Goal: Check status: Check status

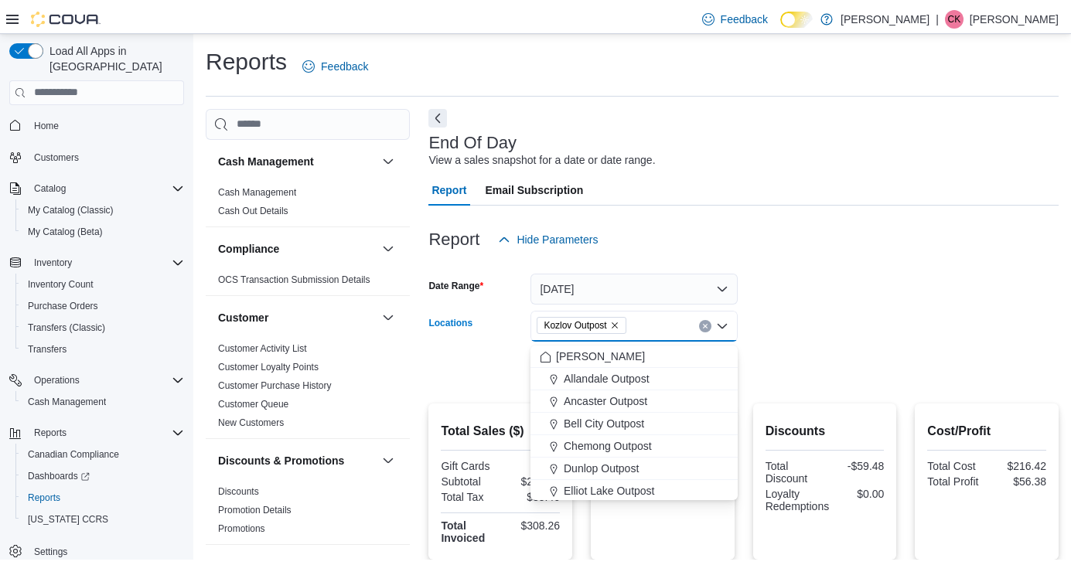
scroll to position [297, 0]
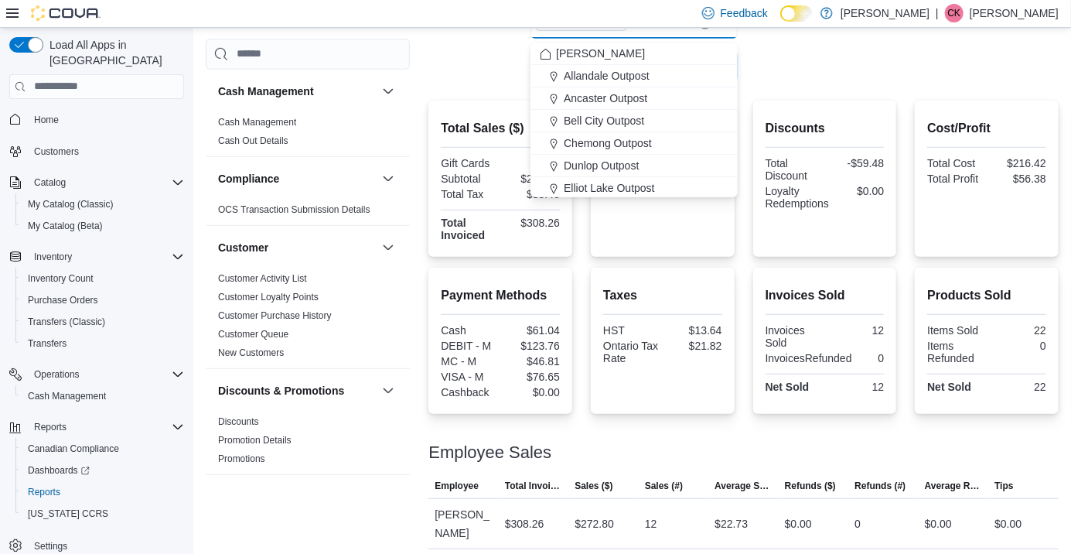
click at [830, 86] on div at bounding box center [743, 91] width 630 height 19
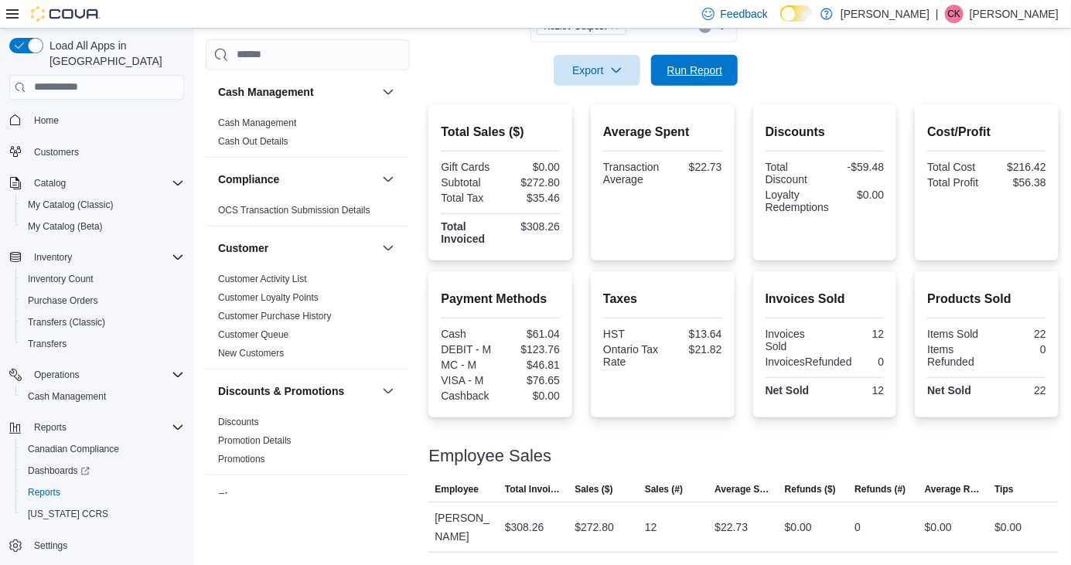
click at [706, 56] on span "Run Report" at bounding box center [695, 70] width 68 height 31
click at [708, 64] on span "Run Report" at bounding box center [695, 70] width 56 height 15
click at [678, 67] on span "Run Report" at bounding box center [695, 70] width 56 height 15
click at [720, 58] on span "Run Report" at bounding box center [695, 70] width 68 height 31
click at [699, 73] on span "Run Report" at bounding box center [695, 70] width 56 height 15
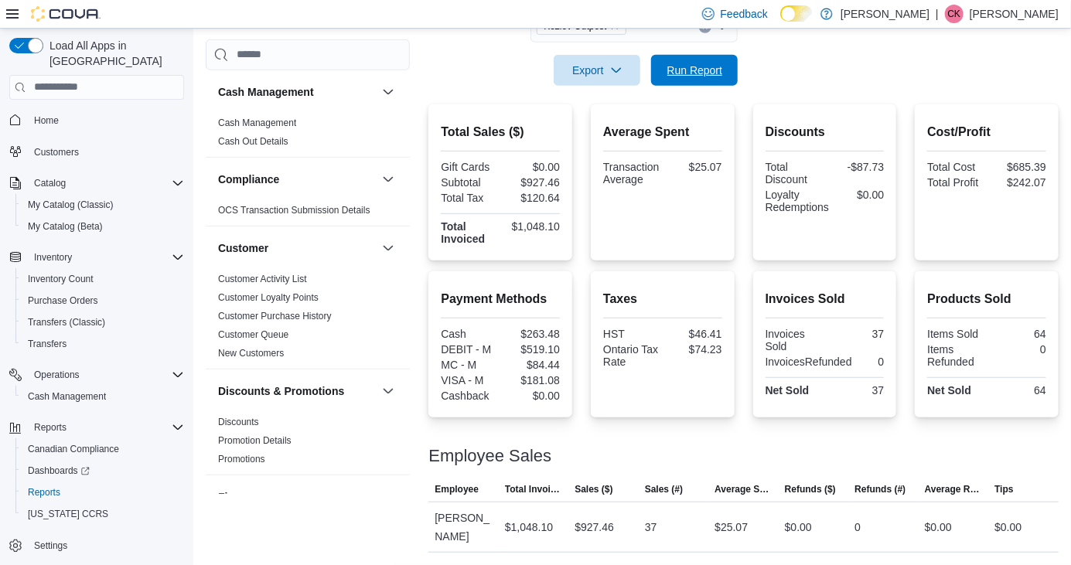
click at [719, 54] on form "Date Range [DATE] Locations Kozlov Outpost Export Run Report" at bounding box center [743, 21] width 630 height 130
click at [716, 76] on span "Run Report" at bounding box center [695, 70] width 56 height 15
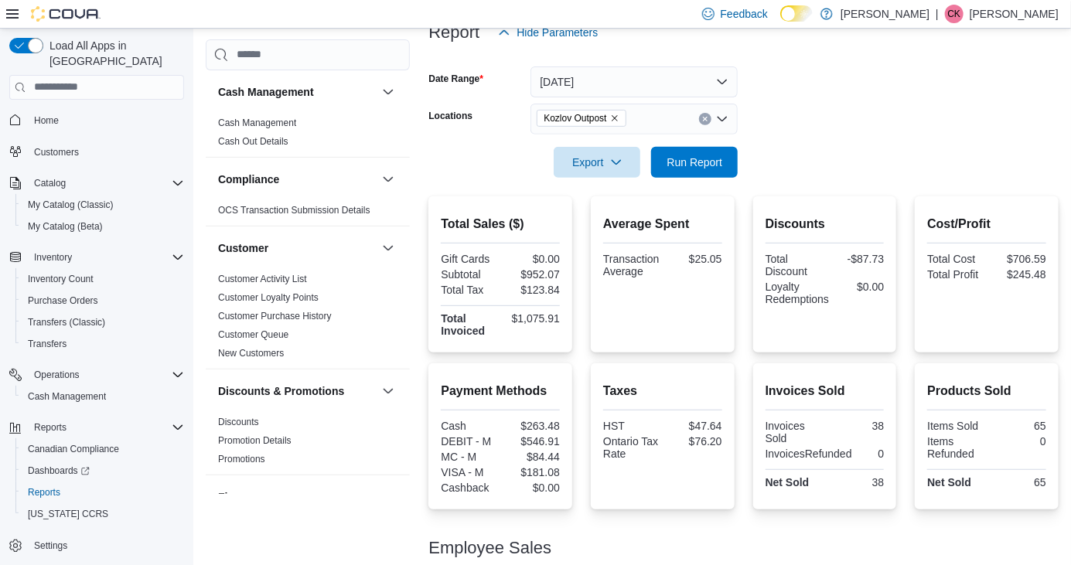
scroll to position [223, 0]
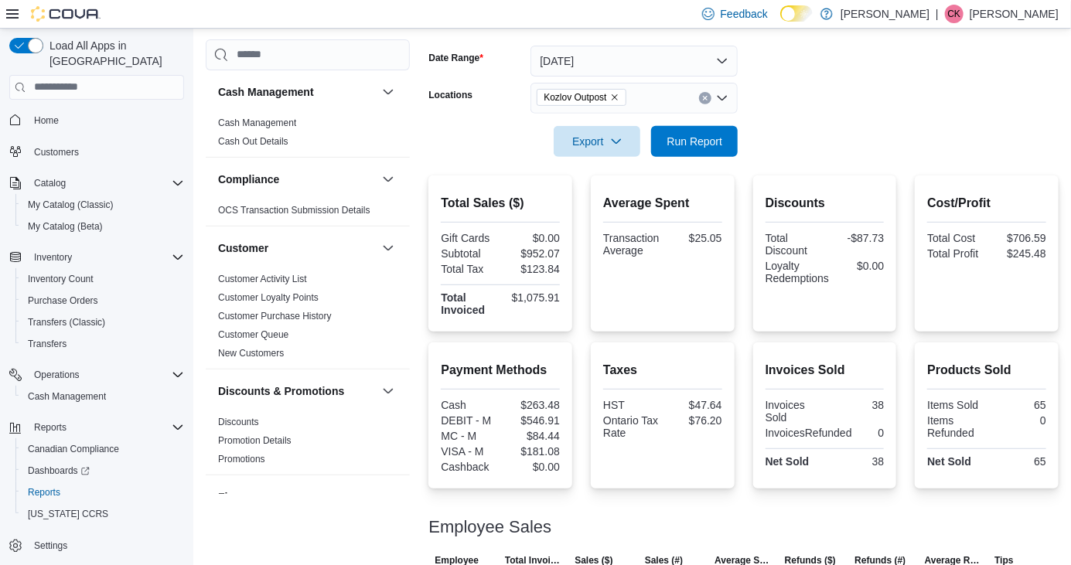
click at [473, 541] on div at bounding box center [743, 543] width 630 height 12
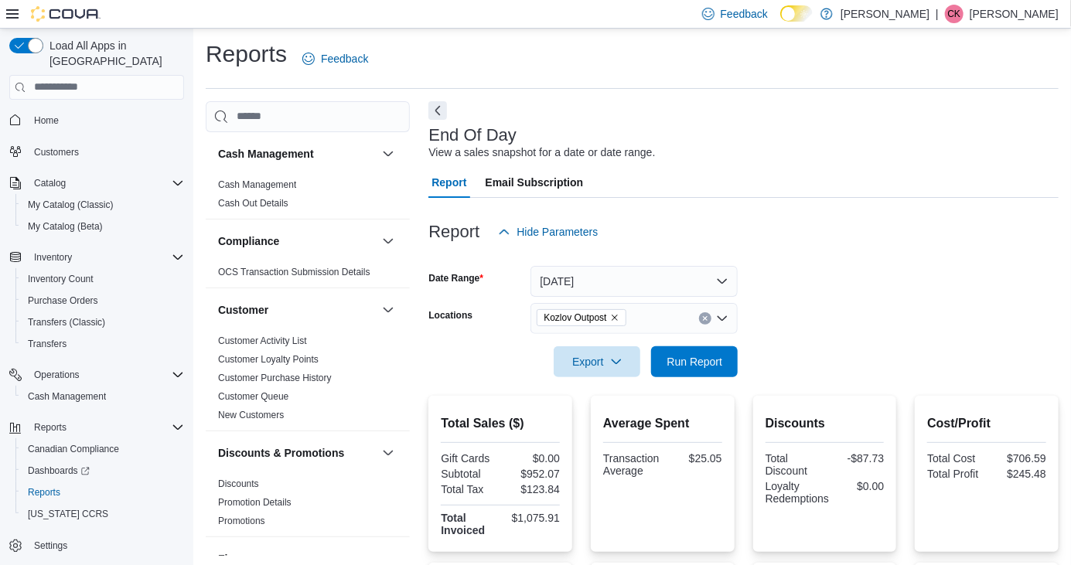
scroll to position [0, 0]
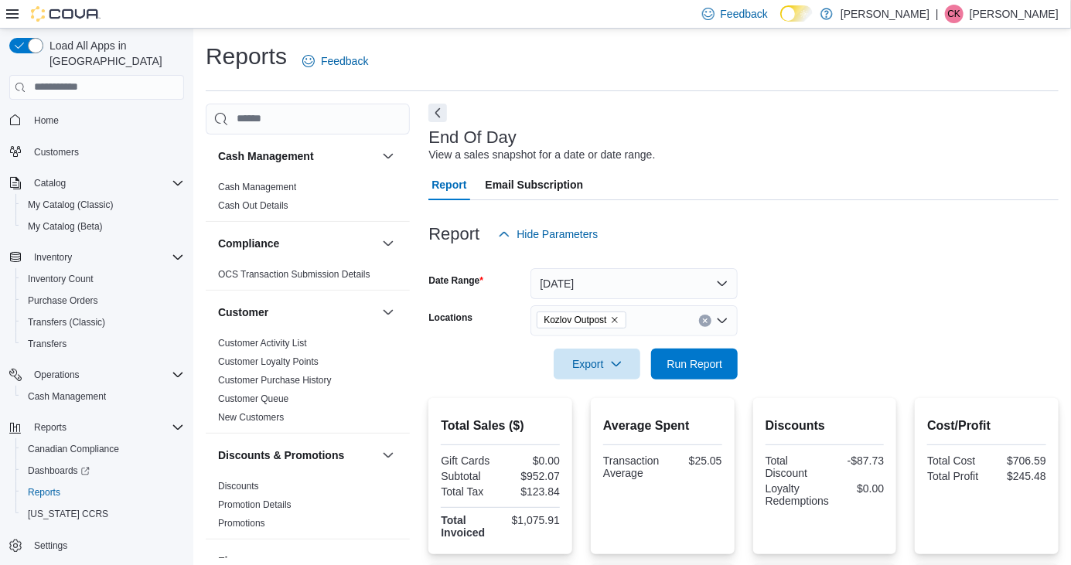
click at [440, 122] on button "Next" at bounding box center [437, 113] width 19 height 19
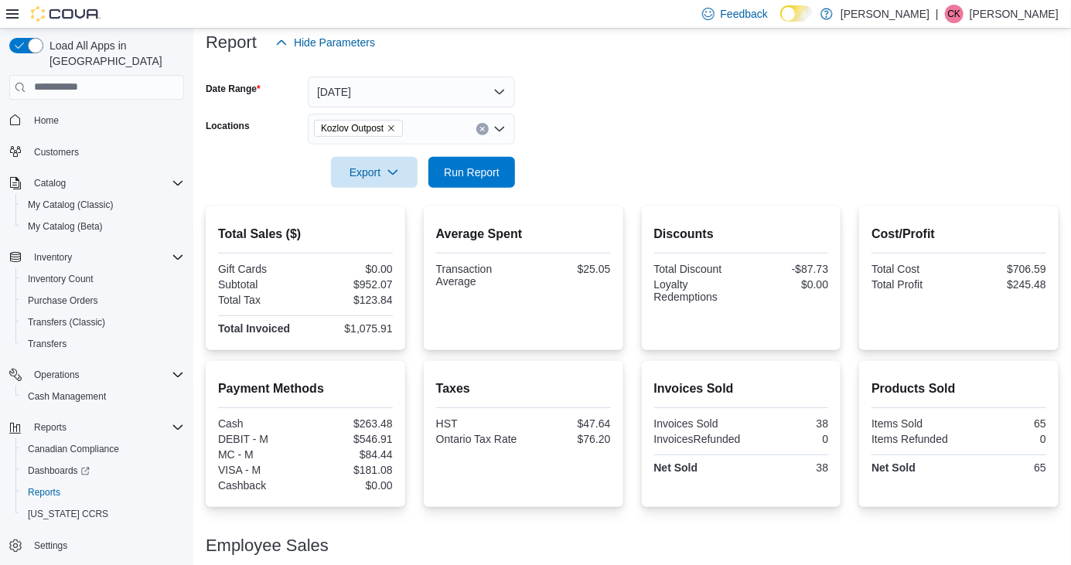
scroll to position [192, 0]
click at [43, 487] on span "Reports" at bounding box center [44, 493] width 32 height 12
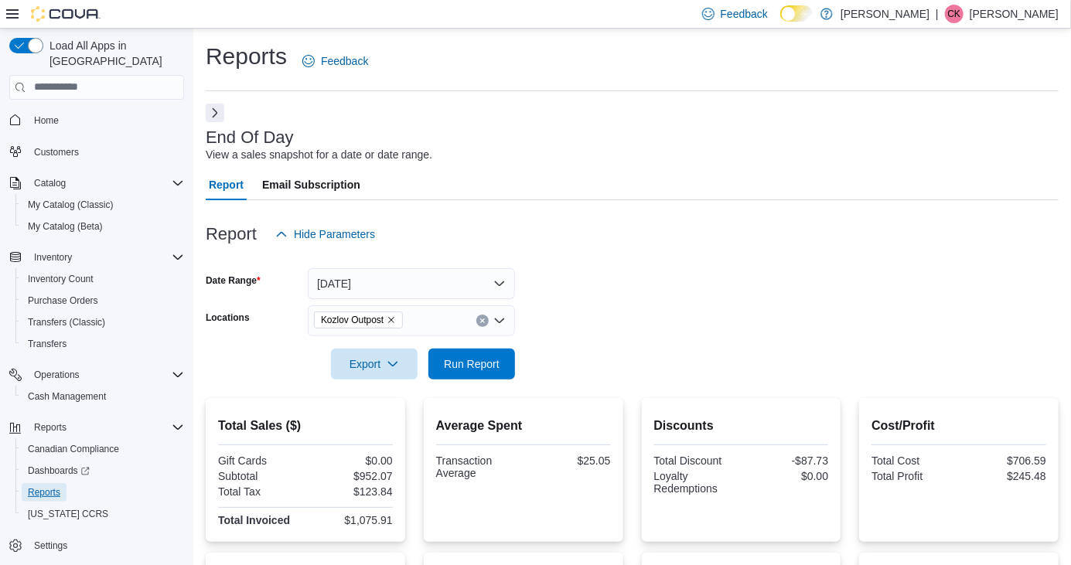
scroll to position [192, 0]
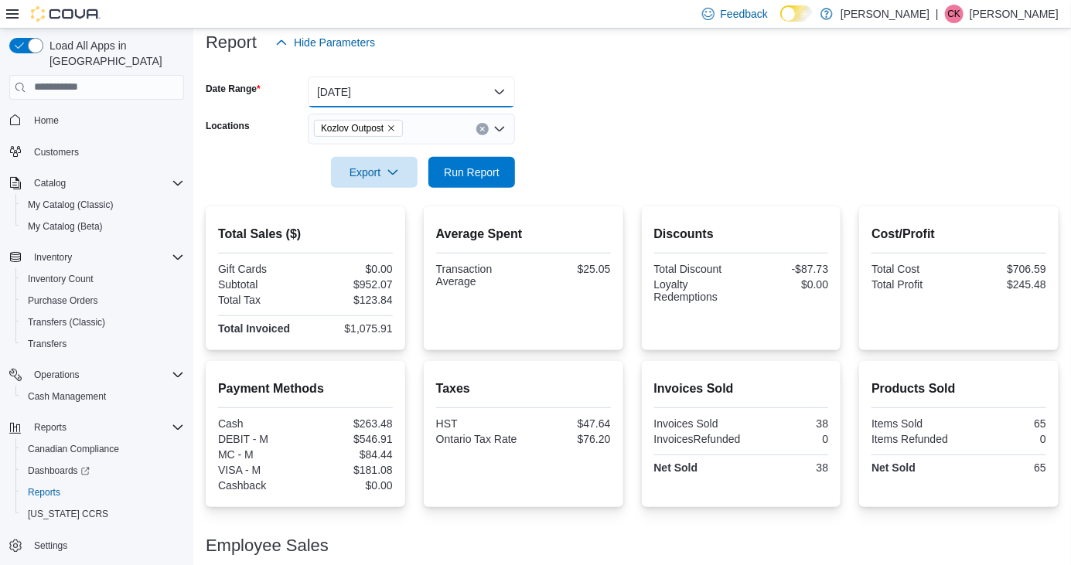
click at [490, 87] on button "[DATE]" at bounding box center [411, 92] width 207 height 31
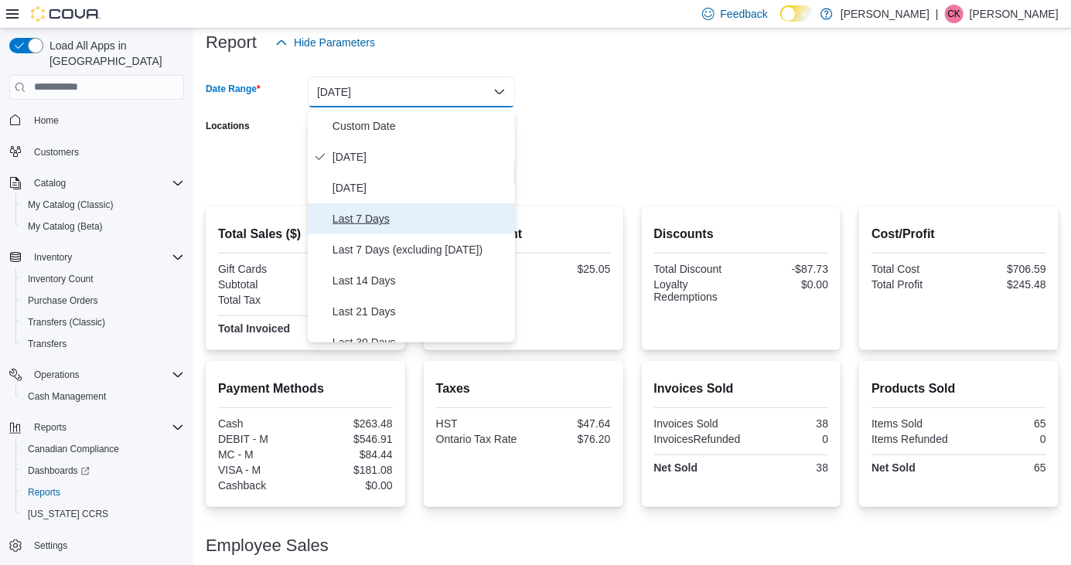
click at [402, 231] on button "Last 7 Days" at bounding box center [411, 218] width 207 height 31
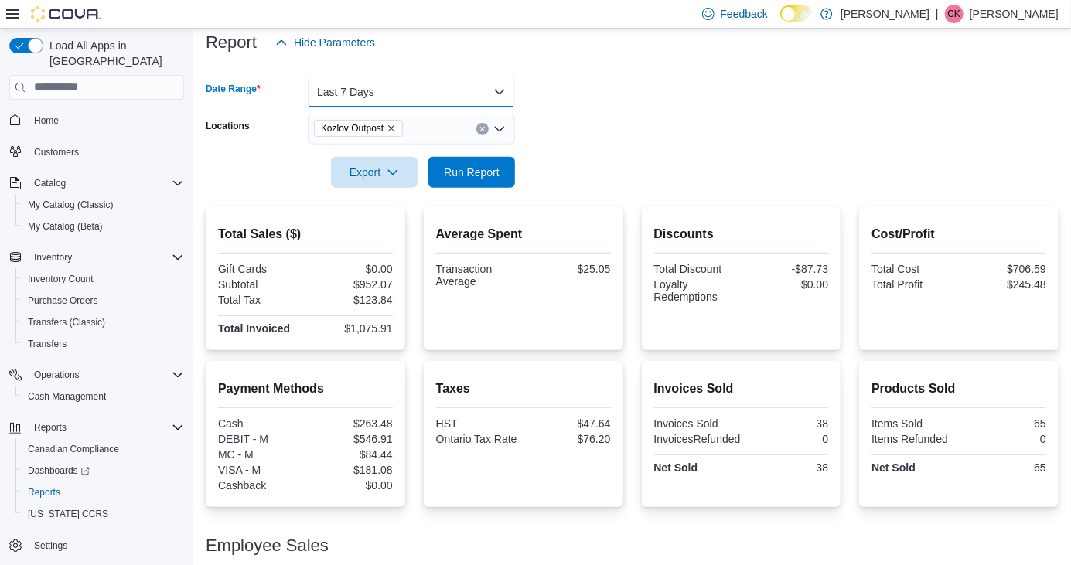
click at [498, 99] on button "Last 7 Days" at bounding box center [411, 92] width 207 height 31
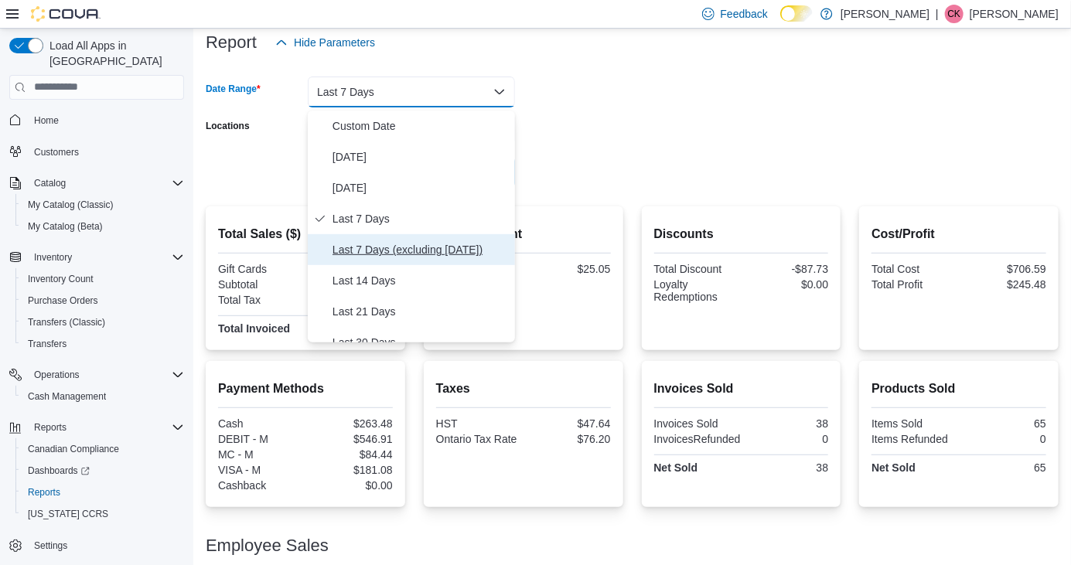
click at [435, 264] on button "Last 7 Days (excluding [DATE])" at bounding box center [411, 249] width 207 height 31
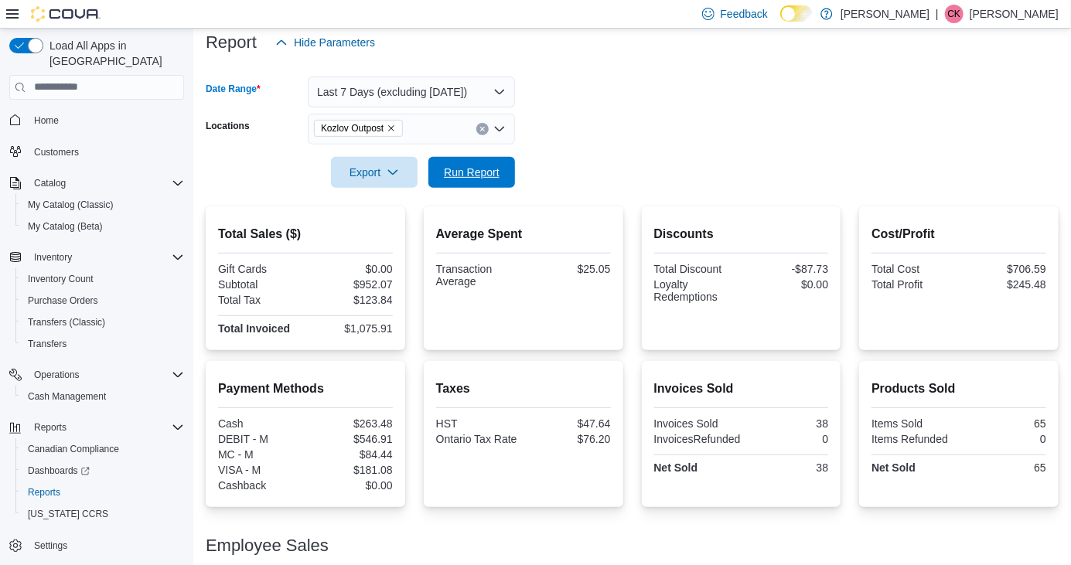
click at [473, 178] on span "Run Report" at bounding box center [472, 172] width 56 height 15
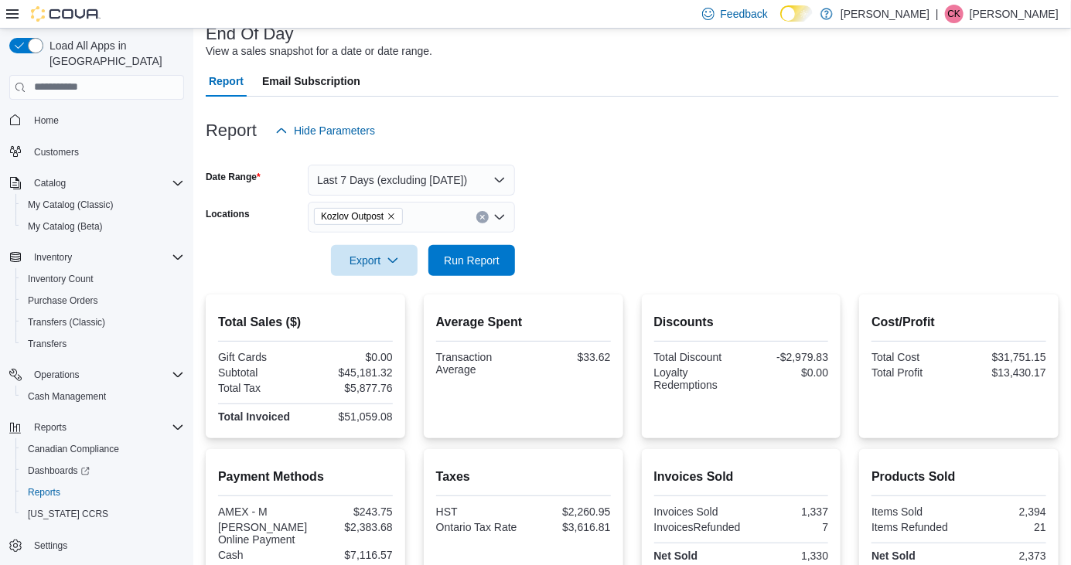
scroll to position [103, 0]
click at [507, 196] on button "Last 7 Days (excluding [DATE])" at bounding box center [411, 181] width 207 height 31
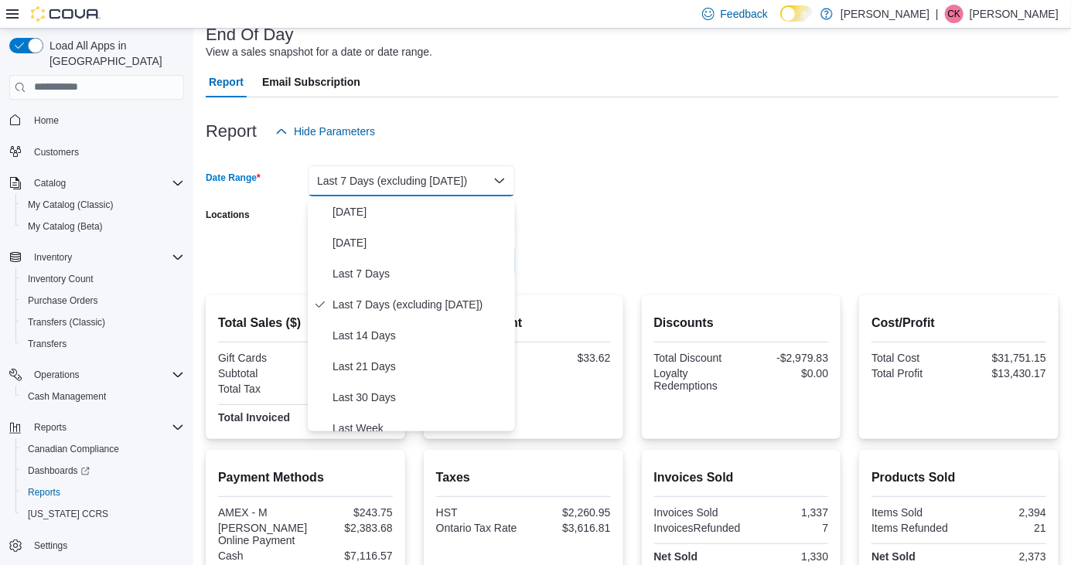
scroll to position [53, 0]
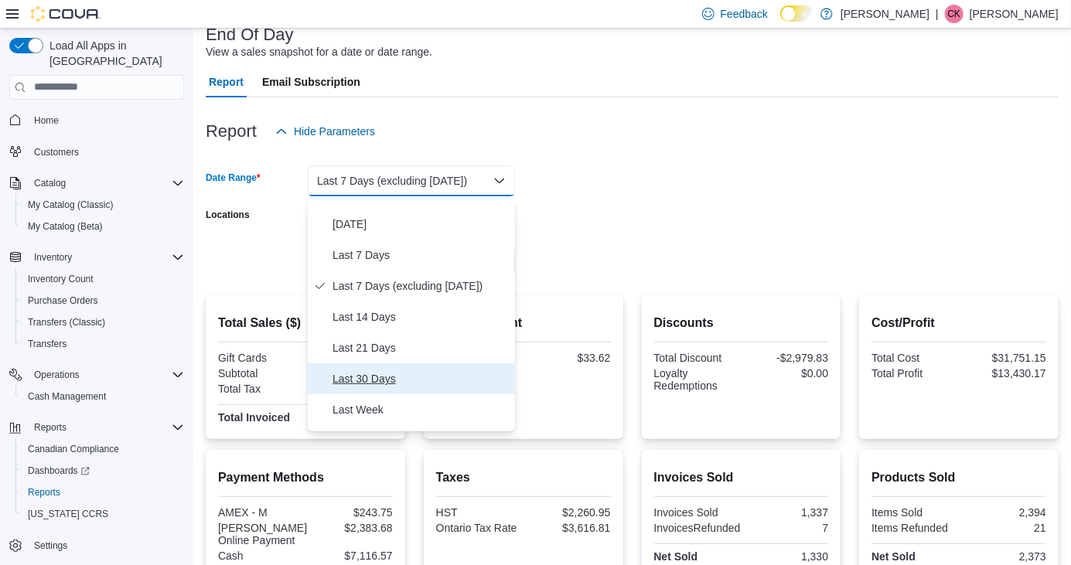
click at [436, 374] on span "Last 30 Days" at bounding box center [421, 379] width 176 height 19
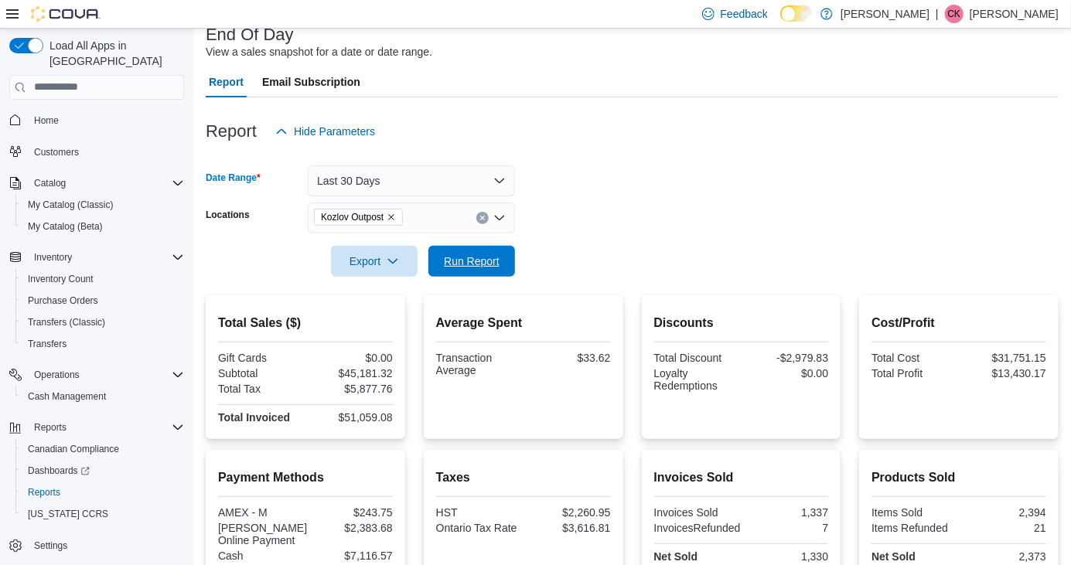
click at [493, 275] on span "Run Report" at bounding box center [472, 261] width 68 height 31
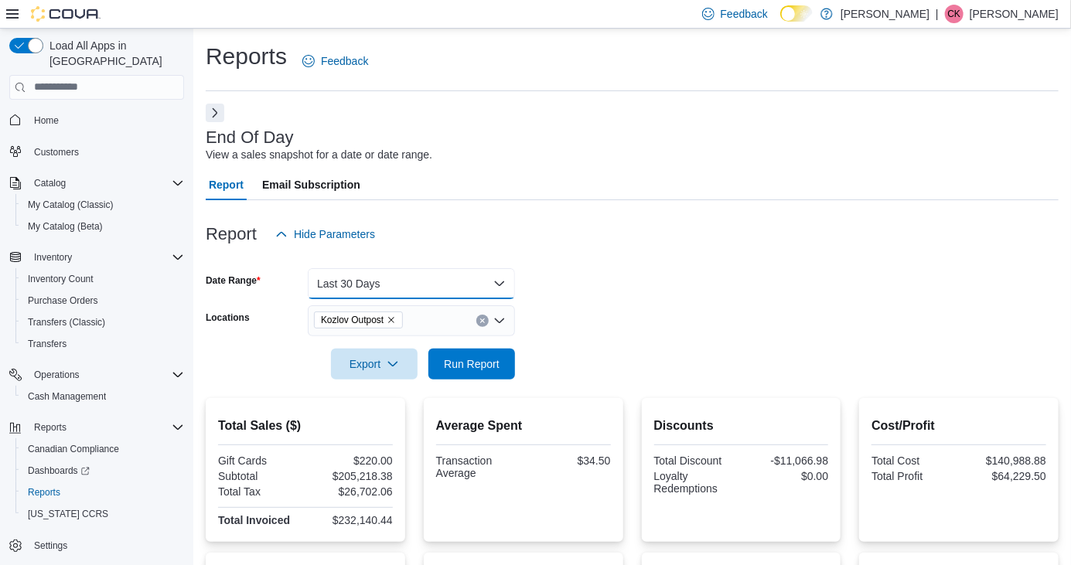
click at [502, 287] on button "Last 30 Days" at bounding box center [411, 283] width 207 height 31
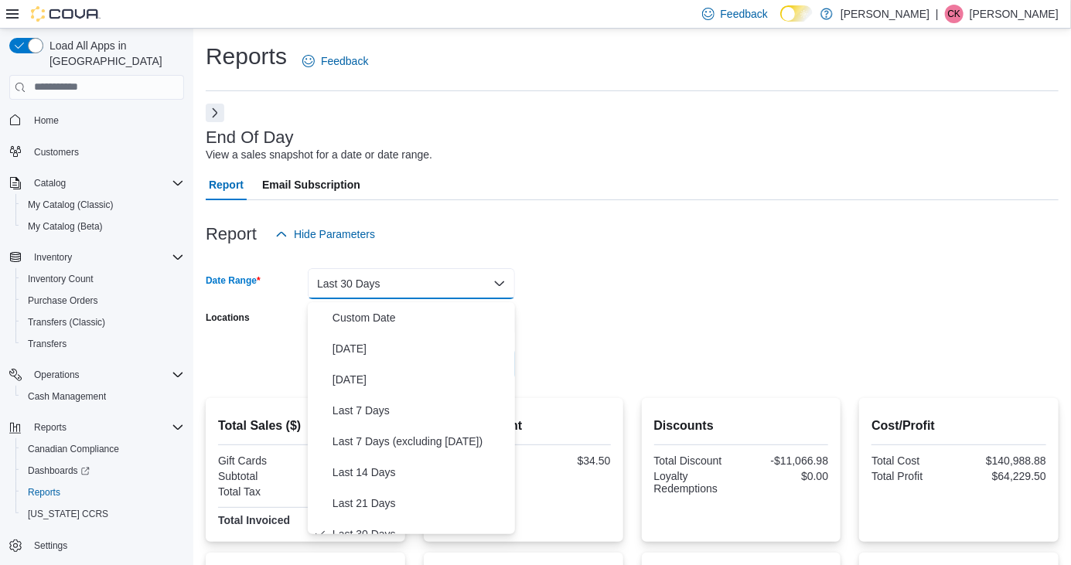
scroll to position [15, 0]
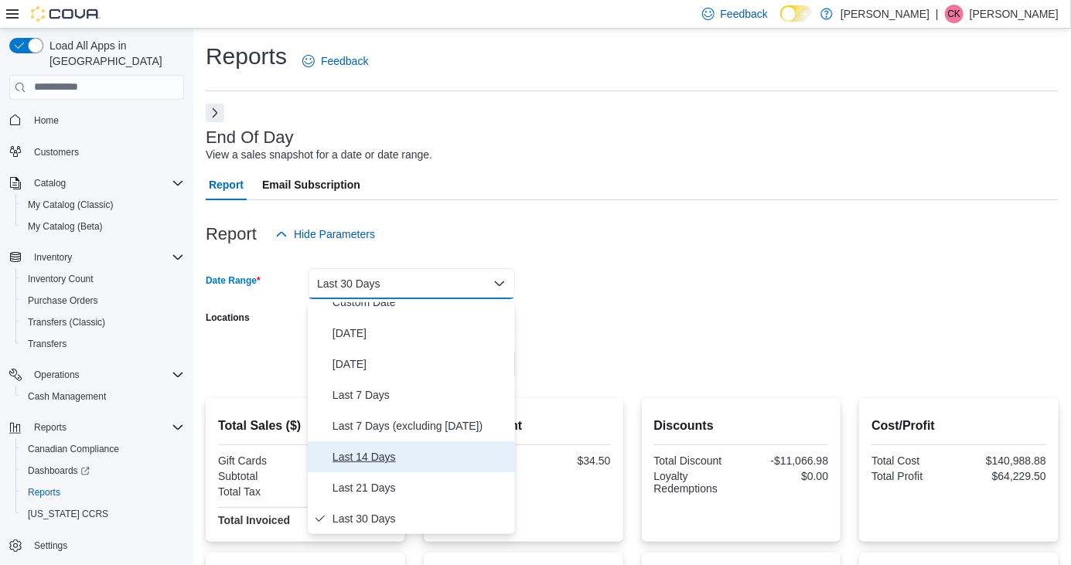
click at [439, 457] on span "Last 14 Days" at bounding box center [421, 457] width 176 height 19
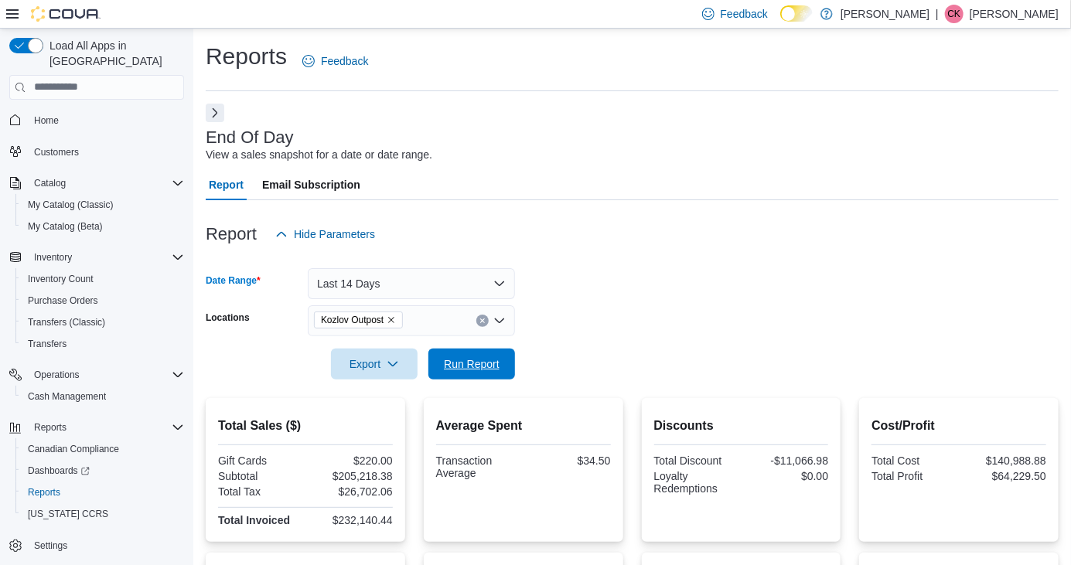
click at [497, 377] on span "Run Report" at bounding box center [472, 364] width 68 height 31
click at [500, 278] on button "Last 14 Days" at bounding box center [411, 283] width 207 height 31
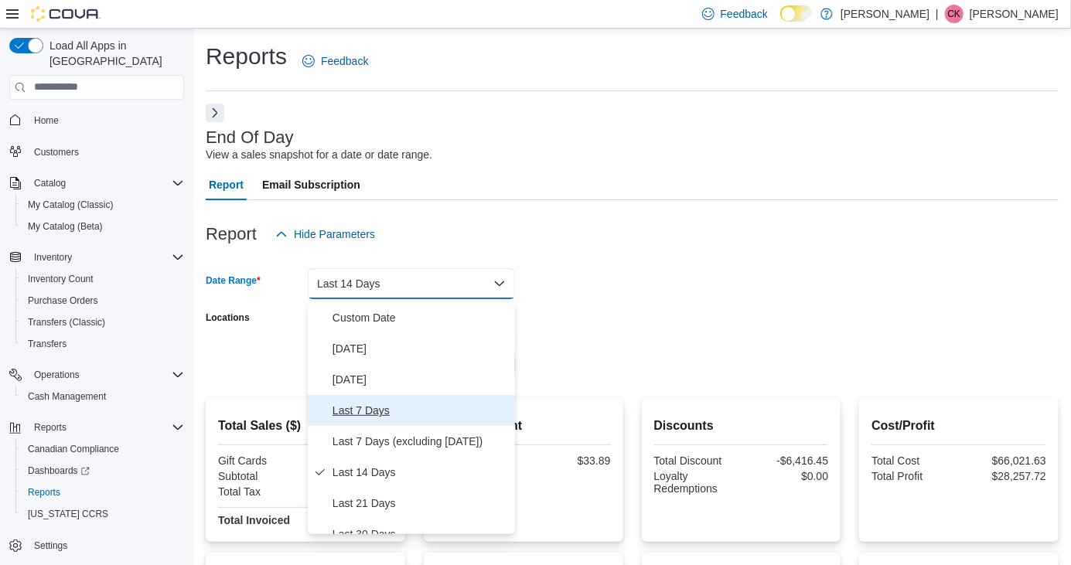
click at [410, 415] on span "Last 7 Days" at bounding box center [421, 410] width 176 height 19
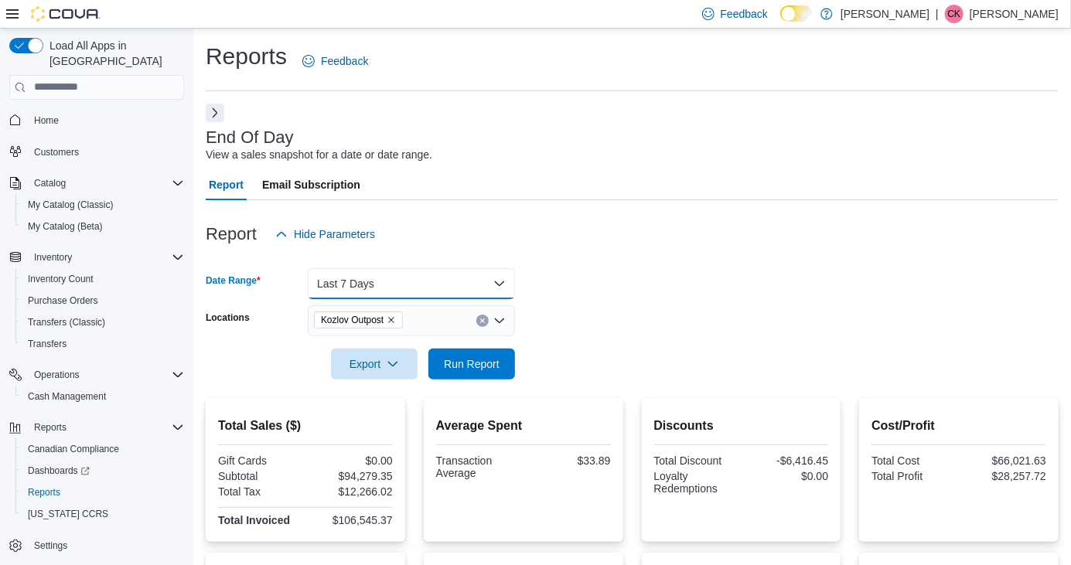
click at [493, 288] on button "Last 7 Days" at bounding box center [411, 283] width 207 height 31
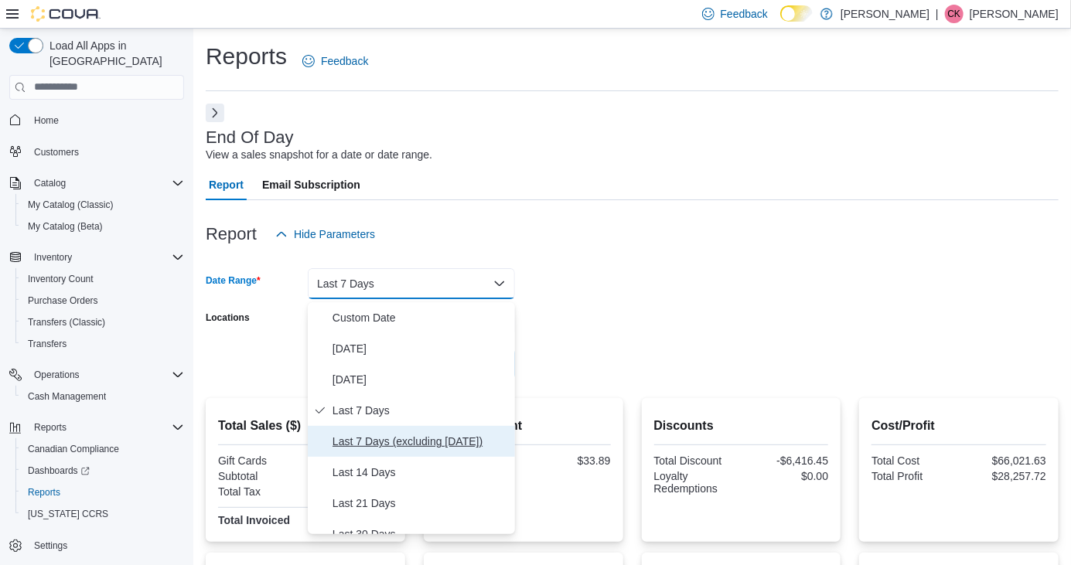
click at [425, 446] on span "Last 7 Days (excluding [DATE])" at bounding box center [421, 441] width 176 height 19
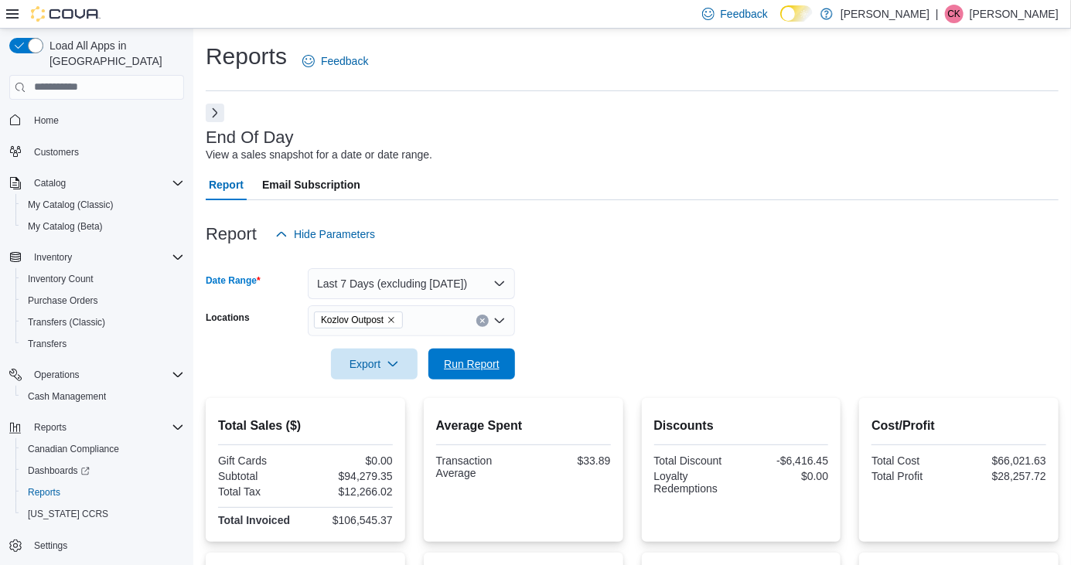
click at [473, 365] on span "Run Report" at bounding box center [472, 364] width 56 height 15
